Goal: Find specific page/section: Find specific page/section

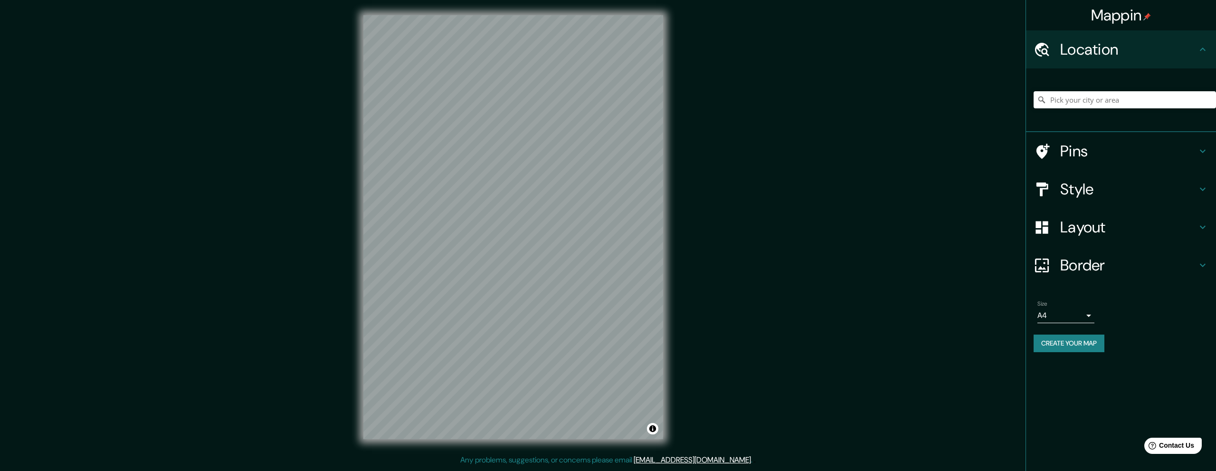
drag, startPoint x: 1083, startPoint y: 111, endPoint x: 1081, endPoint y: 101, distance: 10.2
click at [1082, 106] on div at bounding box center [1124, 99] width 182 height 47
click at [1081, 101] on input "Pick your city or area" at bounding box center [1124, 99] width 182 height 17
type input "Atempan, [GEOGRAPHIC_DATA], [GEOGRAPHIC_DATA]"
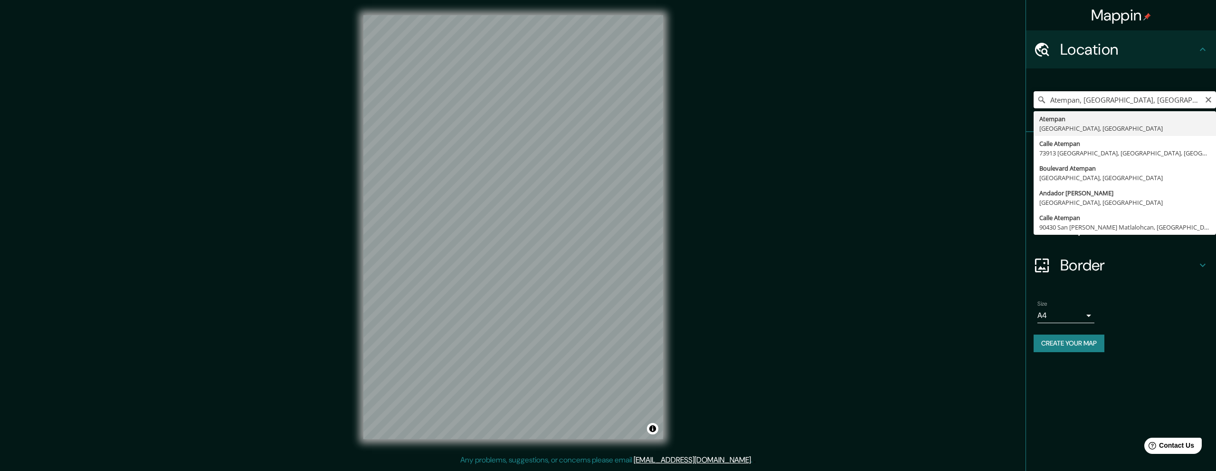
click at [1146, 101] on input "Atempan, [GEOGRAPHIC_DATA], [GEOGRAPHIC_DATA]" at bounding box center [1124, 99] width 182 height 17
drag, startPoint x: 1150, startPoint y: 107, endPoint x: 1021, endPoint y: 100, distance: 129.8
click at [1021, 100] on div "Mappin Location [GEOGRAPHIC_DATA], [GEOGRAPHIC_DATA], [GEOGRAPHIC_DATA] [GEOGRA…" at bounding box center [608, 234] width 1216 height 469
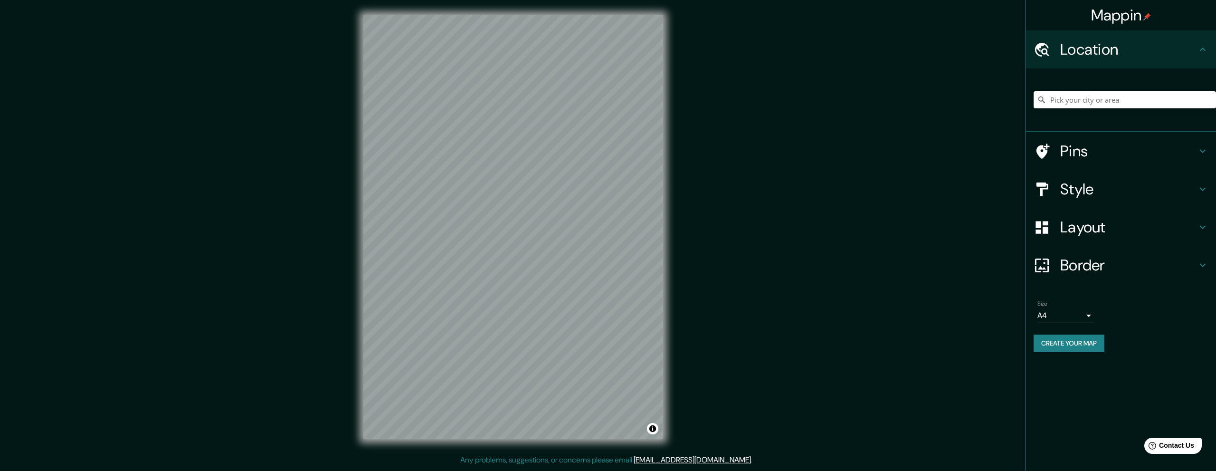
paste input "Calle 2 Nte. [STREET_ADDRESS][DATE][PERSON_NAME]."
click at [1143, 105] on input "Atempan, [GEOGRAPHIC_DATA], [GEOGRAPHIC_DATA]" at bounding box center [1124, 99] width 182 height 17
click at [1170, 99] on input "Atempan, [GEOGRAPHIC_DATA], [GEOGRAPHIC_DATA]" at bounding box center [1124, 99] width 182 height 17
drag, startPoint x: 1169, startPoint y: 100, endPoint x: 1063, endPoint y: 108, distance: 106.2
click at [1063, 108] on div "Atempan, [GEOGRAPHIC_DATA], [GEOGRAPHIC_DATA] [GEOGRAPHIC_DATA] [GEOGRAPHIC_DAT…" at bounding box center [1124, 99] width 182 height 47
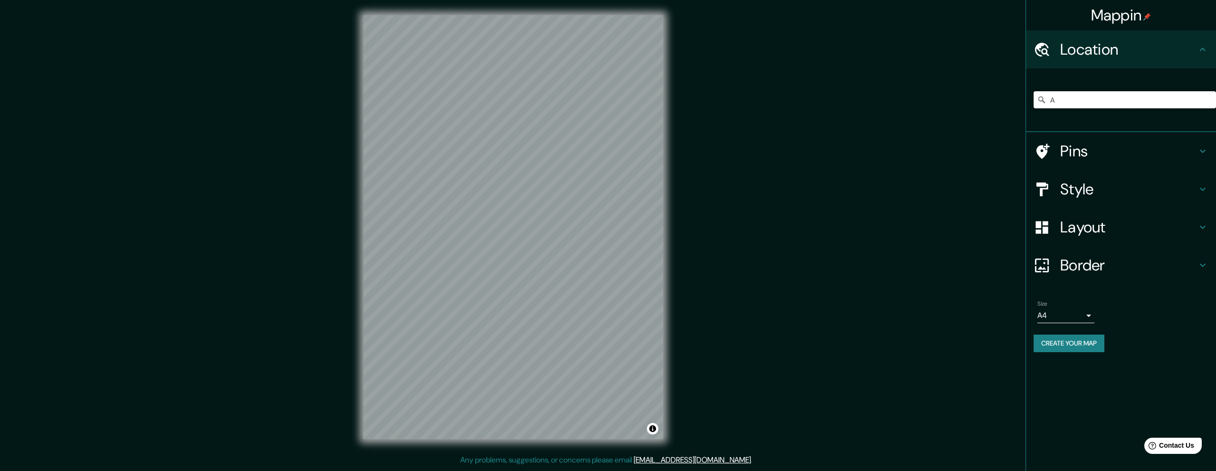
type input "A"
click at [1085, 105] on input "A" at bounding box center [1124, 99] width 182 height 17
paste input "[GEOGRAPHIC_DATA]"
type input "[STREET_ADDRESS]"
click at [1212, 101] on div "[STREET_ADDRESS]" at bounding box center [1124, 99] width 182 height 17
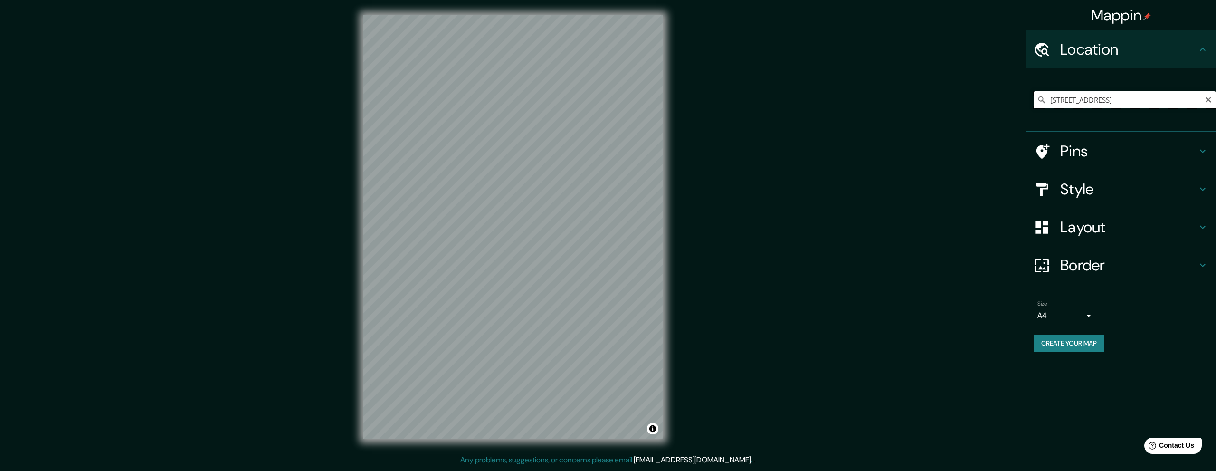
drag, startPoint x: 1160, startPoint y: 96, endPoint x: 1186, endPoint y: 93, distance: 26.9
click at [1161, 95] on input "[STREET_ADDRESS]" at bounding box center [1124, 99] width 182 height 17
click at [1208, 101] on icon "Clear" at bounding box center [1208, 100] width 8 height 8
paste input "[GEOGRAPHIC_DATA]"
type input "[GEOGRAPHIC_DATA]"
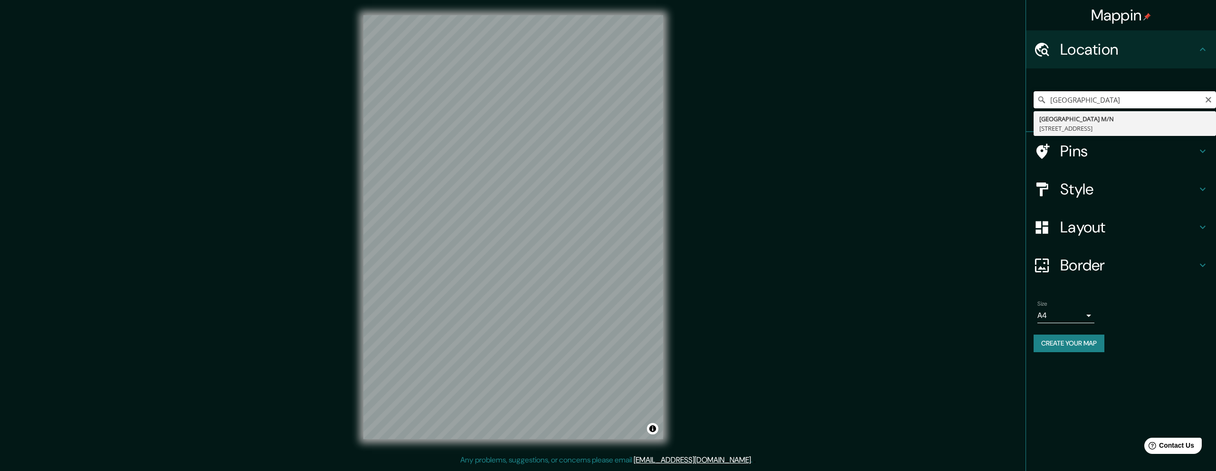
drag, startPoint x: 1146, startPoint y: 101, endPoint x: 833, endPoint y: 116, distance: 313.8
click at [833, 116] on div "Mappin Location [GEOGRAPHIC_DATA] [GEOGRAPHIC_DATA], [GEOGRAPHIC_DATA] Pins Sty…" at bounding box center [608, 234] width 1216 height 469
type input "}"
click at [1059, 101] on input "Pick your city or area" at bounding box center [1124, 99] width 182 height 17
paste input "[STREET_ADDRESS]."
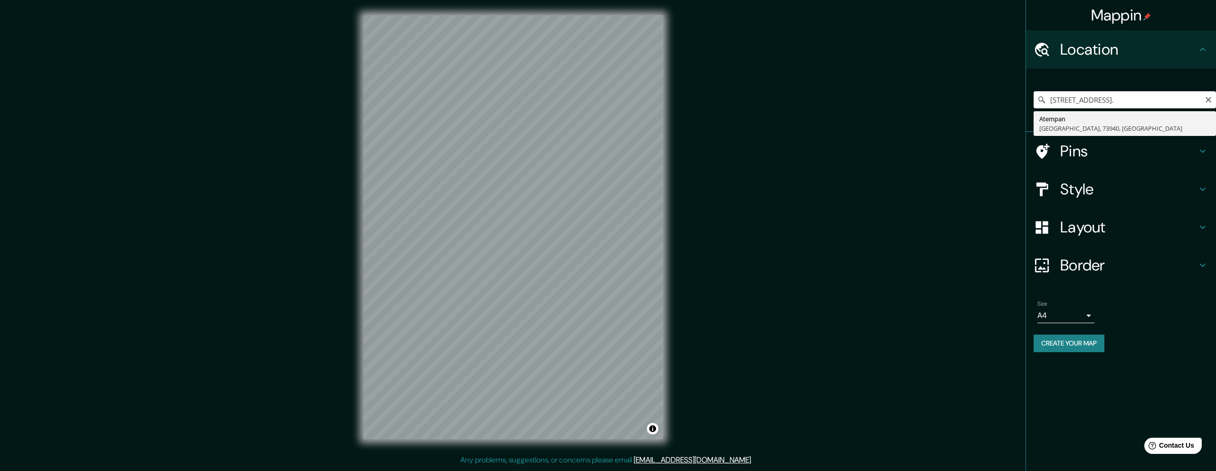
type input "Atempan, [GEOGRAPHIC_DATA], 73940, [GEOGRAPHIC_DATA]"
